Goal: Information Seeking & Learning: Understand process/instructions

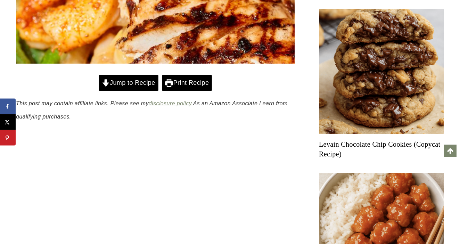
scroll to position [279, 0]
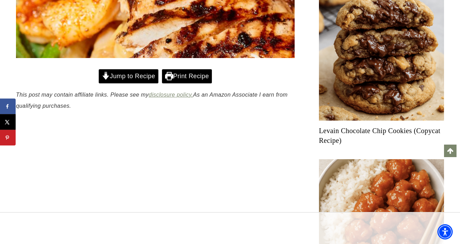
click at [142, 83] on link "Jump to Recipe" at bounding box center [129, 76] width 60 height 14
